Goal: Check status

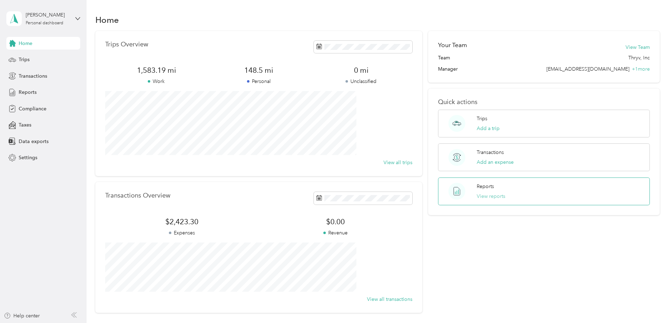
click at [481, 197] on button "View reports" at bounding box center [490, 196] width 28 height 7
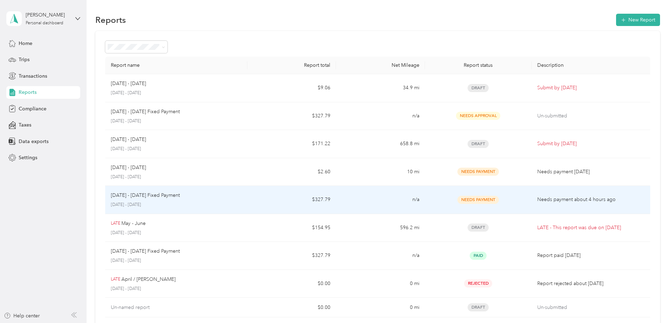
click at [459, 201] on span "Needs Payment" at bounding box center [477, 200] width 41 height 8
